Goal: Task Accomplishment & Management: Use online tool/utility

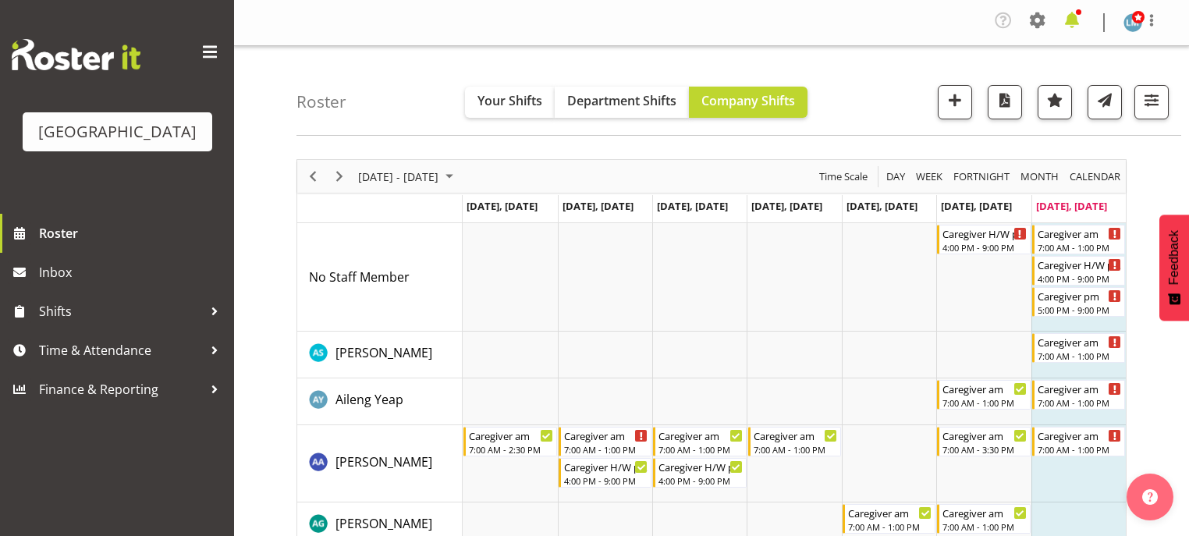
click at [1076, 16] on span at bounding box center [1071, 20] width 25 height 25
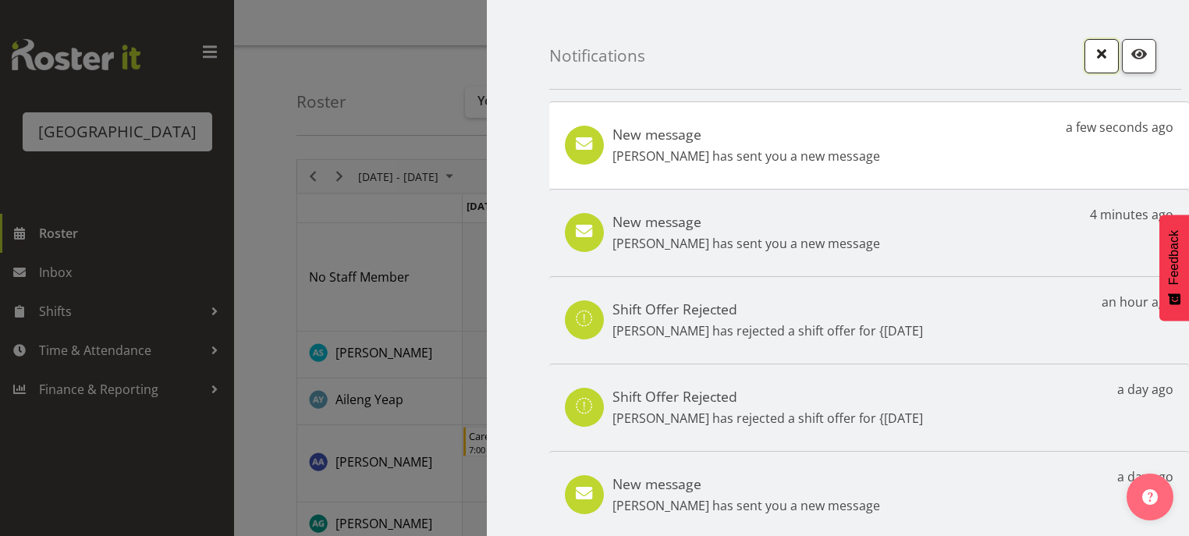
click at [1091, 57] on span "button" at bounding box center [1101, 54] width 20 height 20
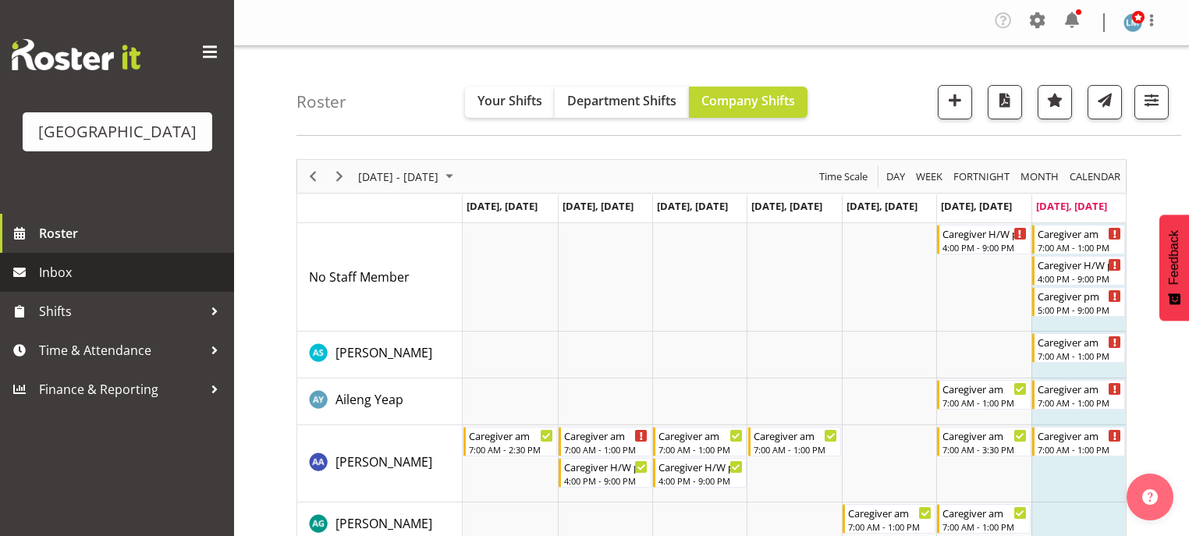
click at [84, 284] on span "Inbox" at bounding box center [132, 271] width 187 height 23
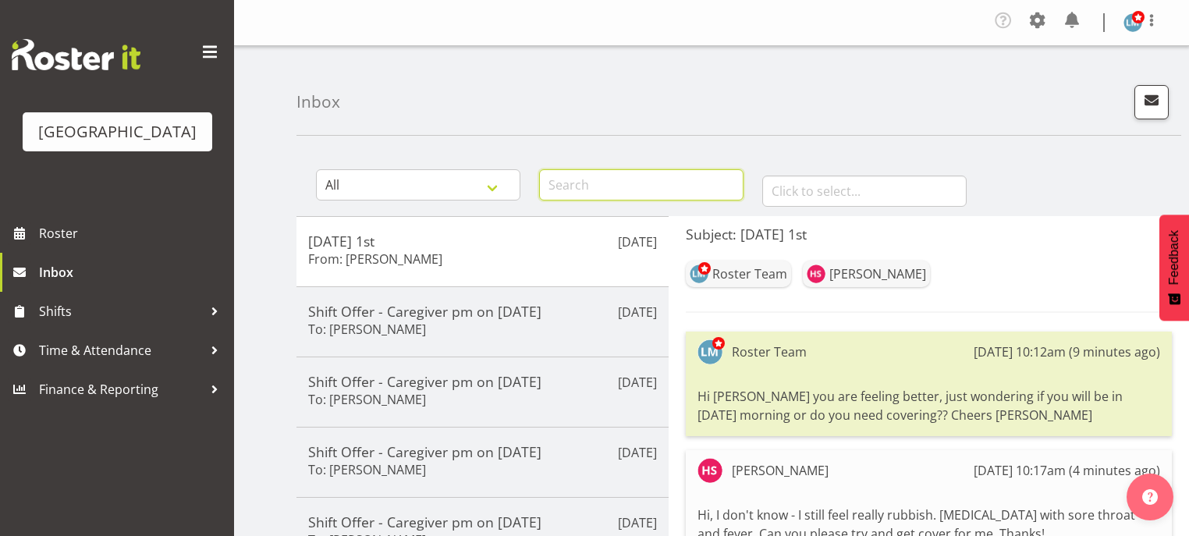
click at [574, 181] on input "text" at bounding box center [641, 184] width 204 height 31
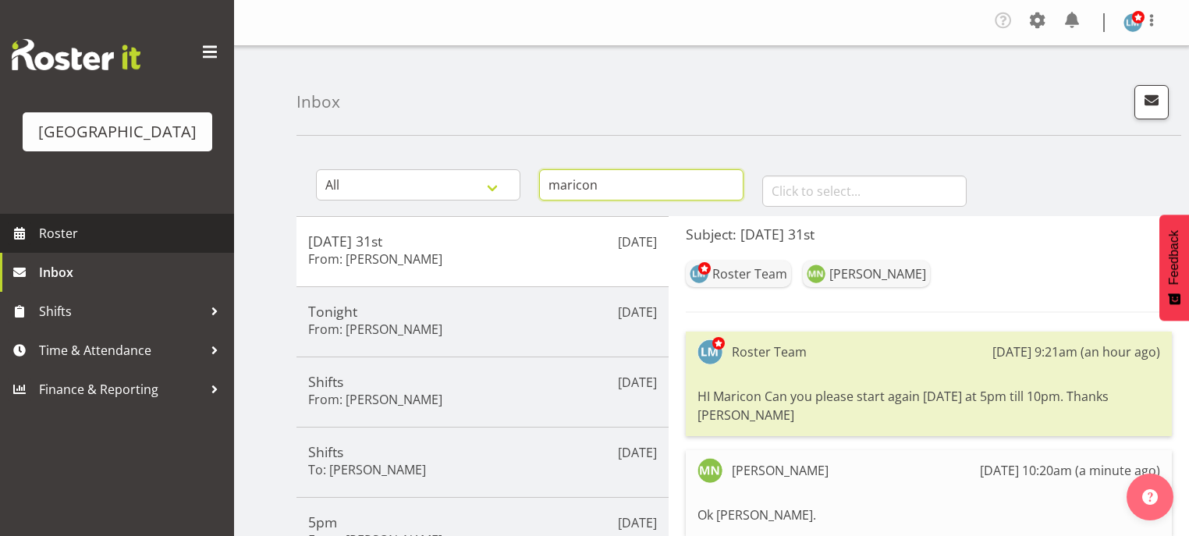
type input "maricon"
click at [65, 245] on span "Roster" at bounding box center [132, 232] width 187 height 23
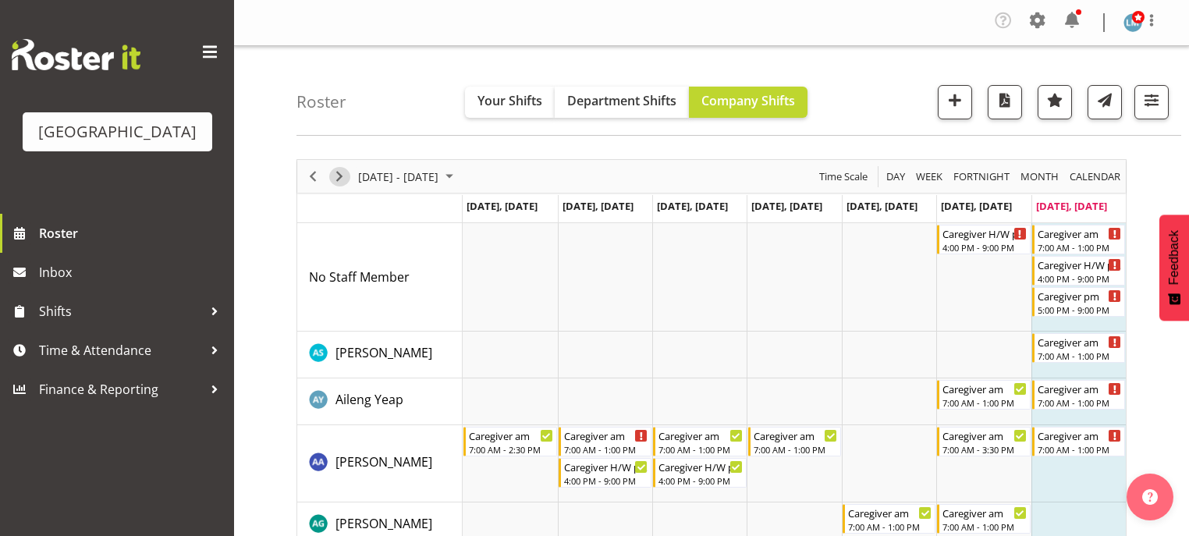
click at [339, 171] on span "Next" at bounding box center [339, 176] width 19 height 19
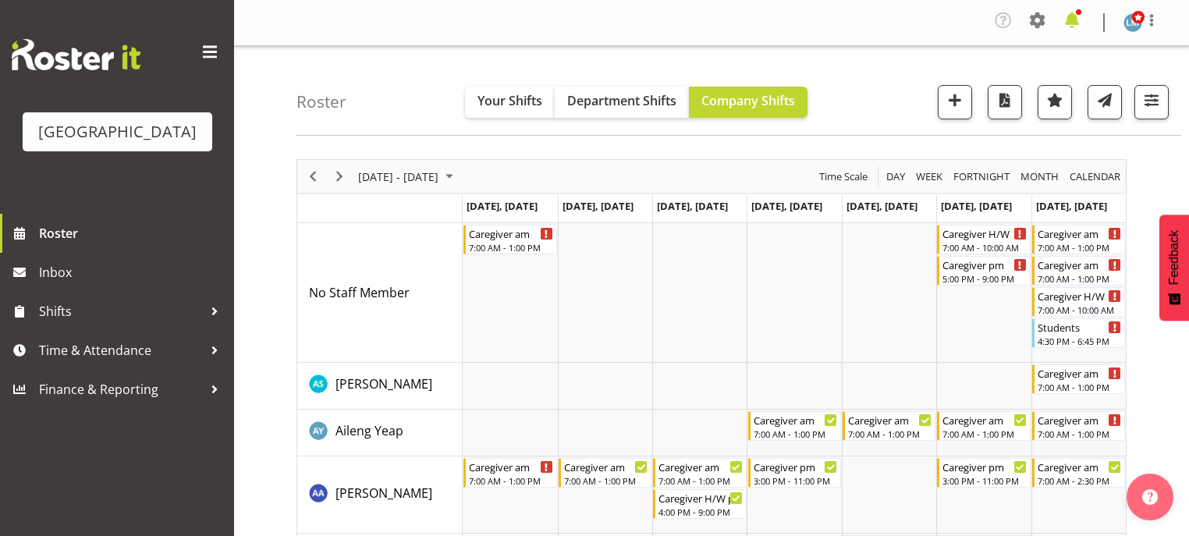
click at [1073, 19] on span at bounding box center [1071, 20] width 25 height 25
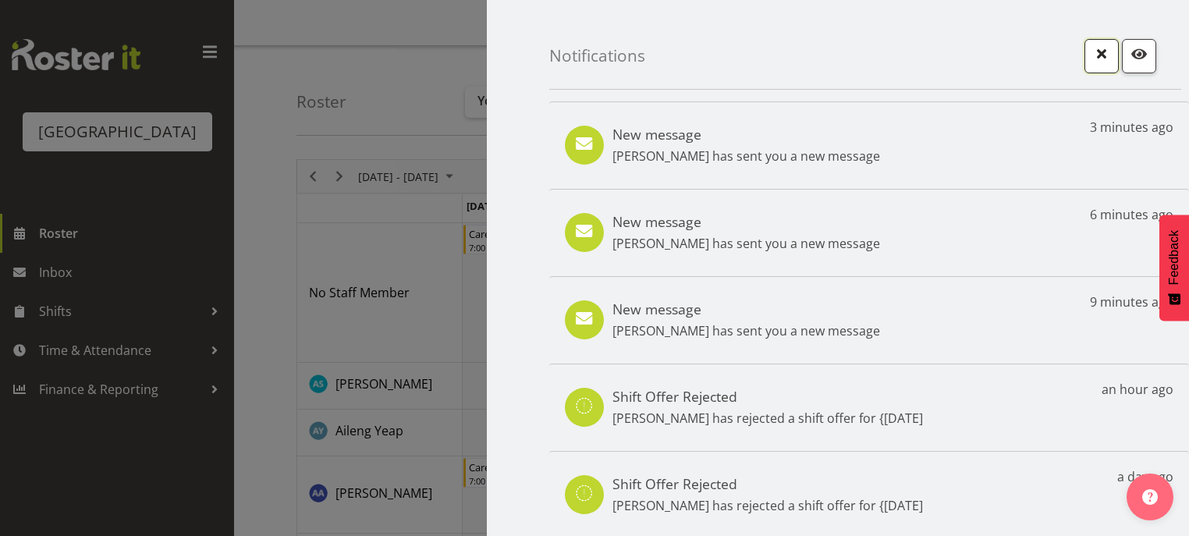
click at [1091, 55] on span "button" at bounding box center [1101, 54] width 20 height 20
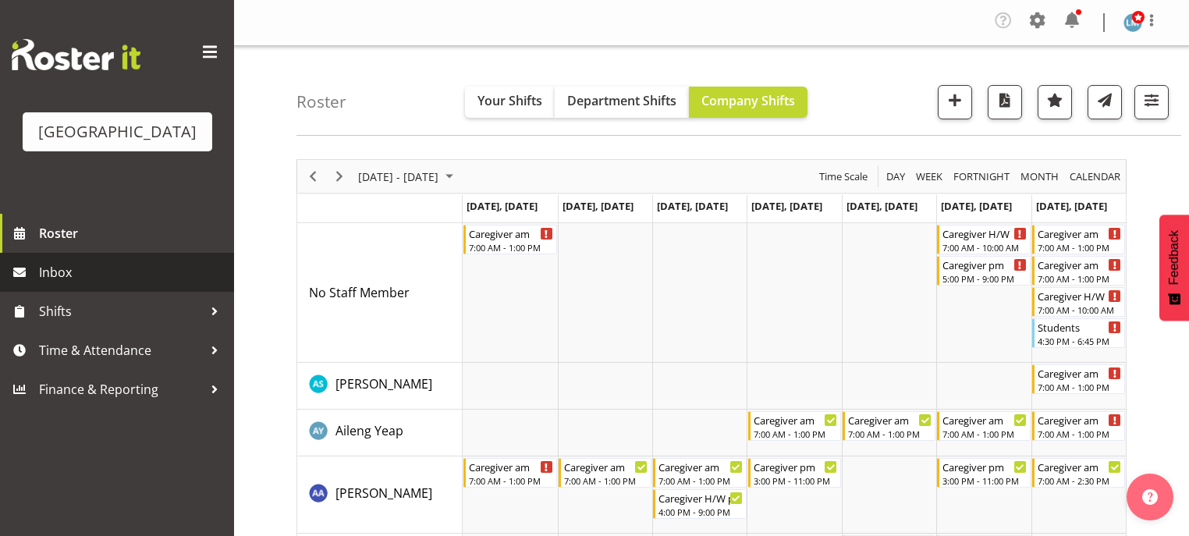
click at [78, 284] on span "Inbox" at bounding box center [132, 271] width 187 height 23
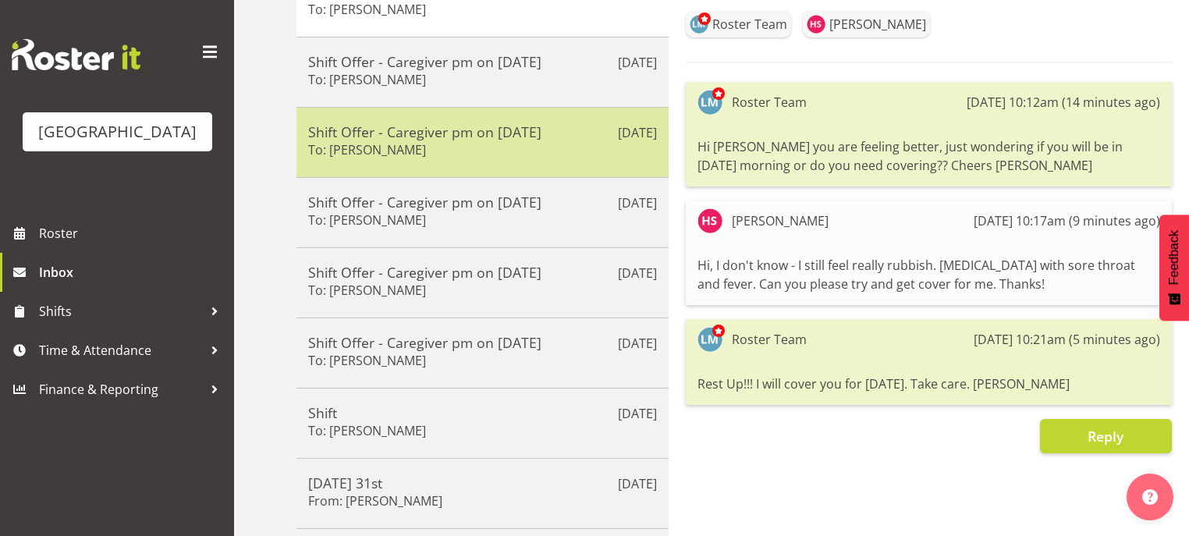
scroll to position [437, 0]
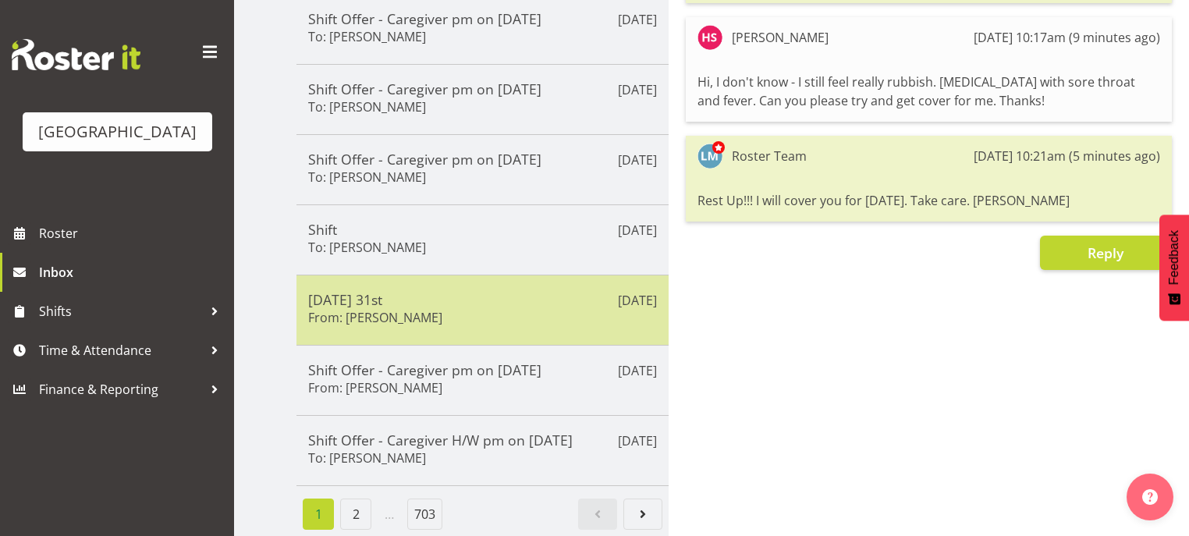
click at [463, 299] on h5 "Sunday 31st" at bounding box center [482, 299] width 349 height 17
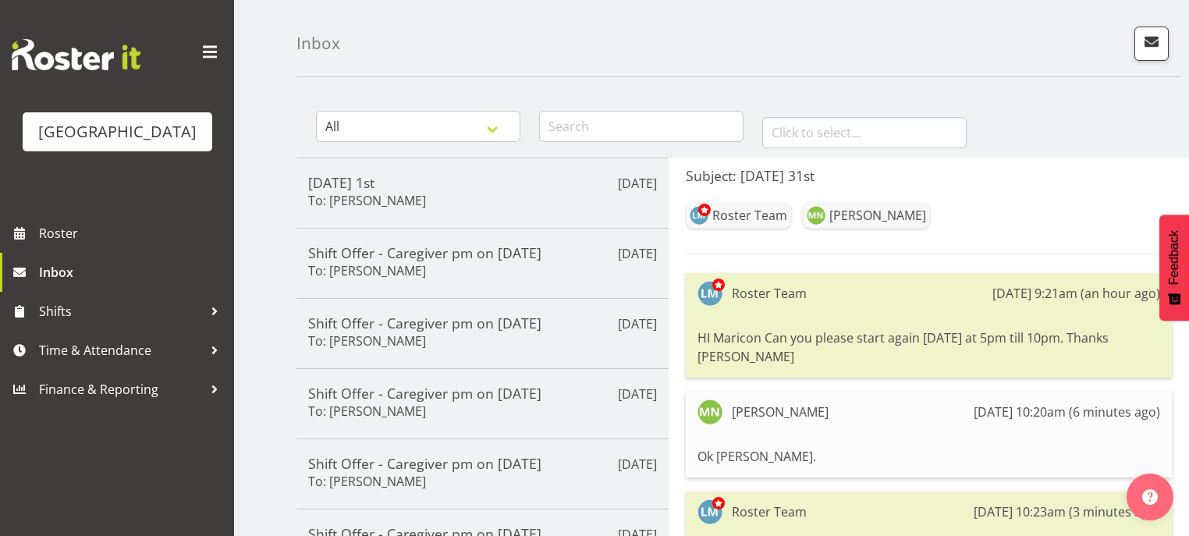
scroll to position [0, 0]
